Goal: Complete application form

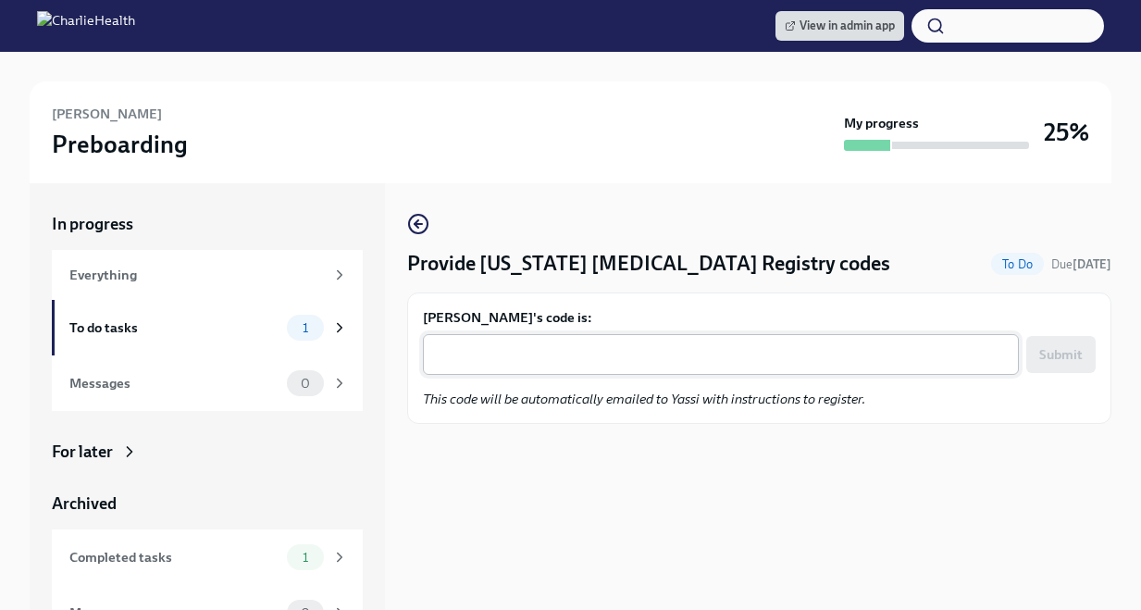
click at [551, 373] on div "x ​" at bounding box center [721, 354] width 596 height 41
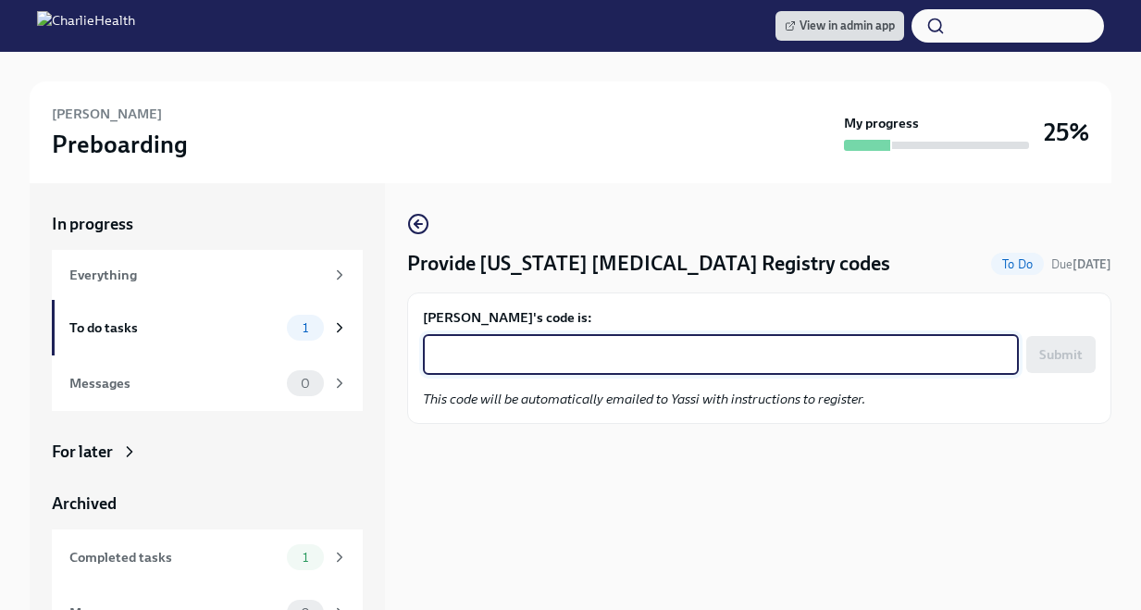
paste textarea "ZYGEYKJJSOQ1"
type textarea "ZYGEYKJJSOQ1"
click at [1030, 332] on form "Yassi Omshehe's code is: ZYGEYKJJSOQ1 x ​ Submit" at bounding box center [759, 341] width 673 height 67
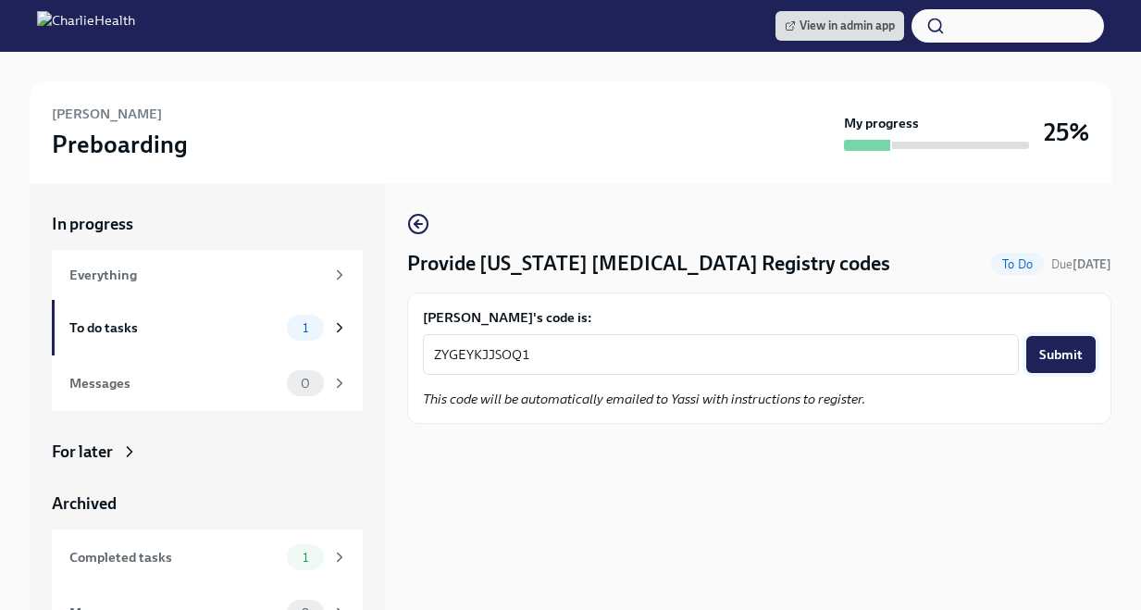
click at [1036, 347] on button "Submit" at bounding box center [1060, 354] width 69 height 37
click at [756, 368] on div "x ​" at bounding box center [721, 354] width 596 height 41
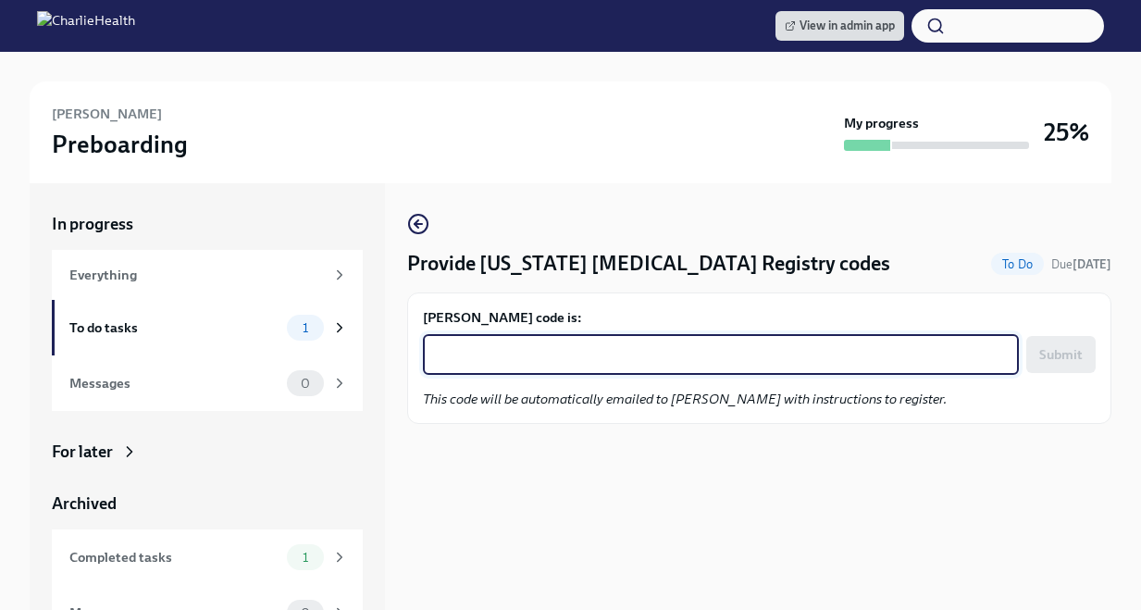
paste textarea "87CYVYL4QLF0"
type textarea "87CYVYL4QLF0"
click at [1067, 356] on span "Submit" at bounding box center [1060, 354] width 43 height 19
